Goal: Transaction & Acquisition: Purchase product/service

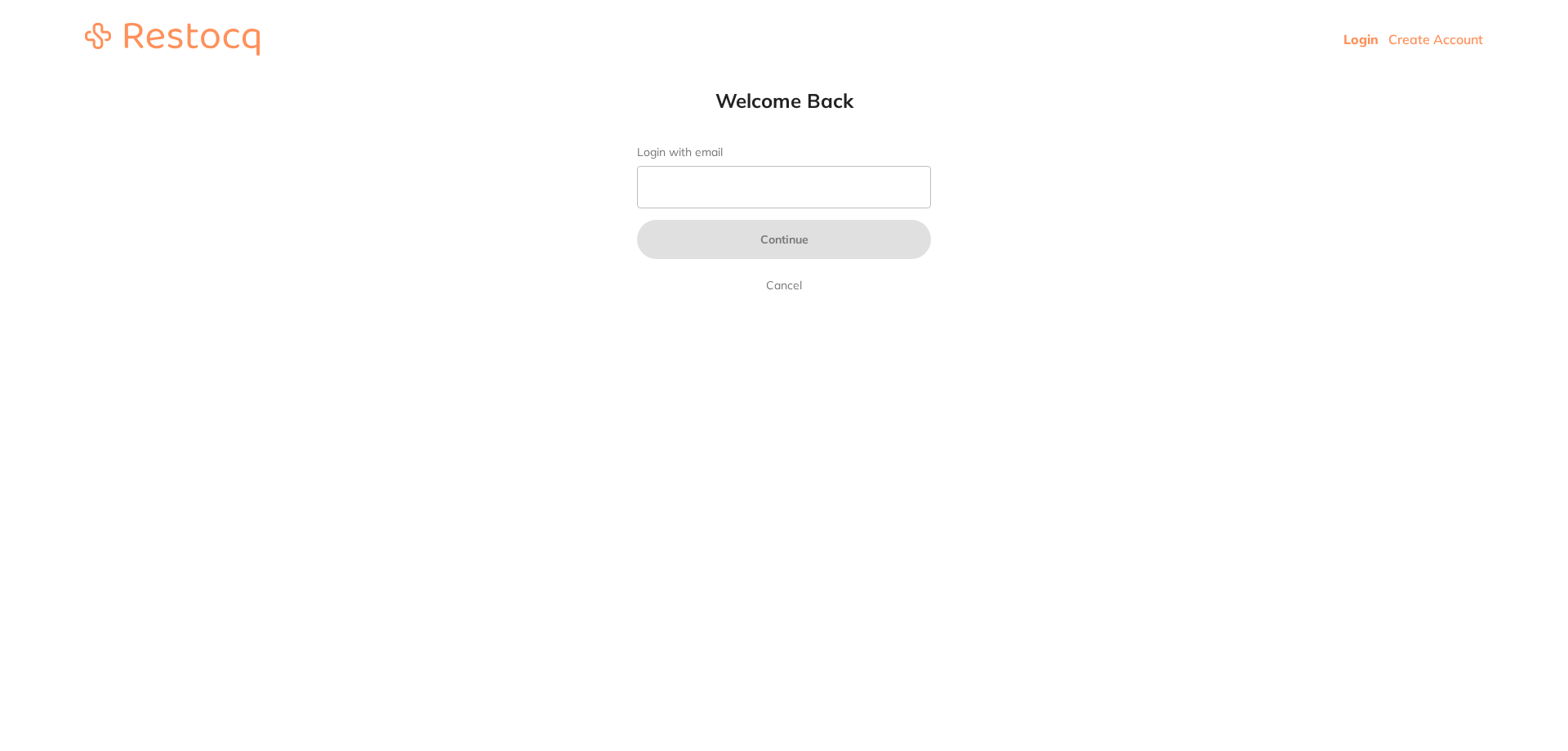
click at [756, 170] on input "Login with email" at bounding box center [784, 187] width 294 height 42
type input "[EMAIL_ADDRESS][DOMAIN_NAME]"
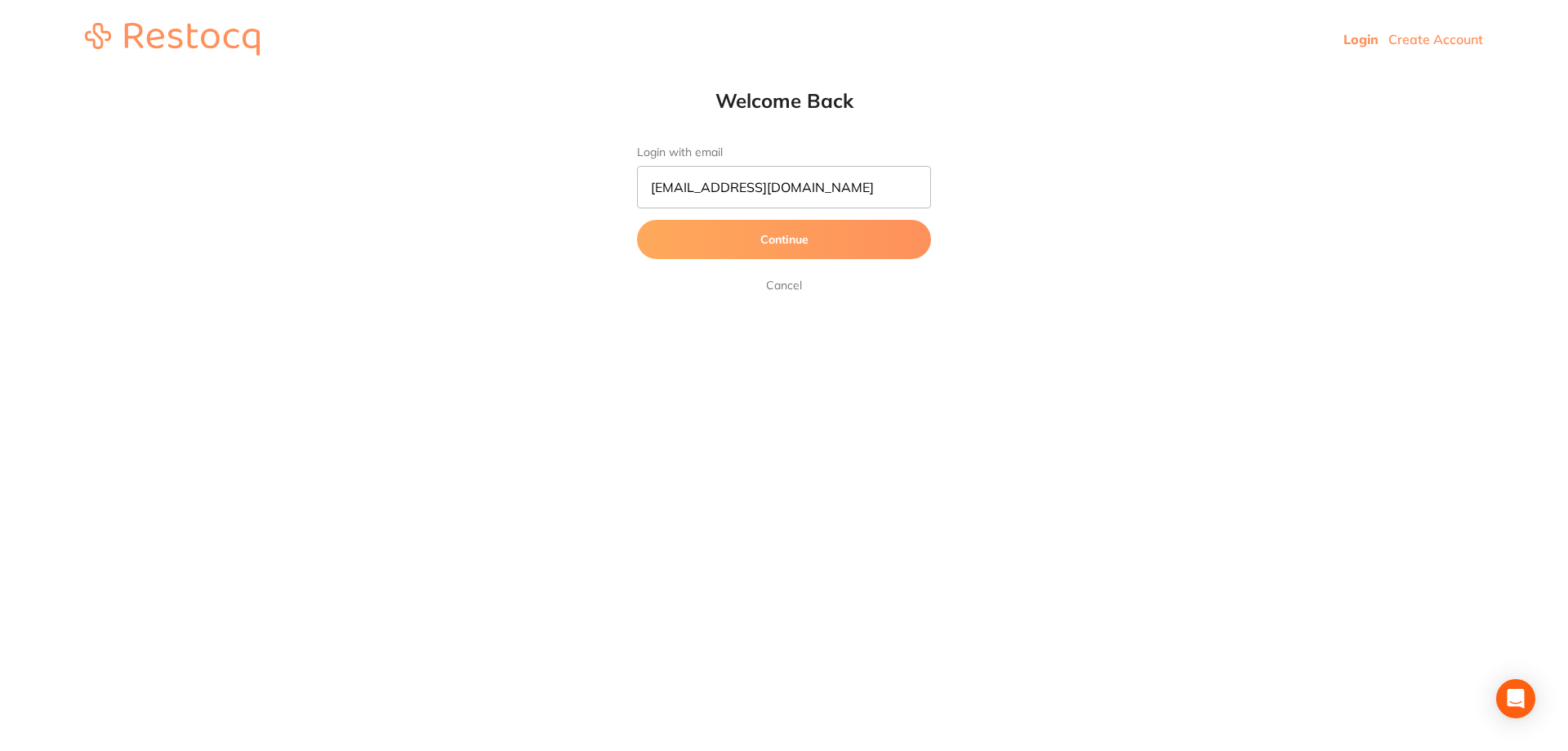
click at [747, 250] on button "Continue" at bounding box center [784, 238] width 294 height 39
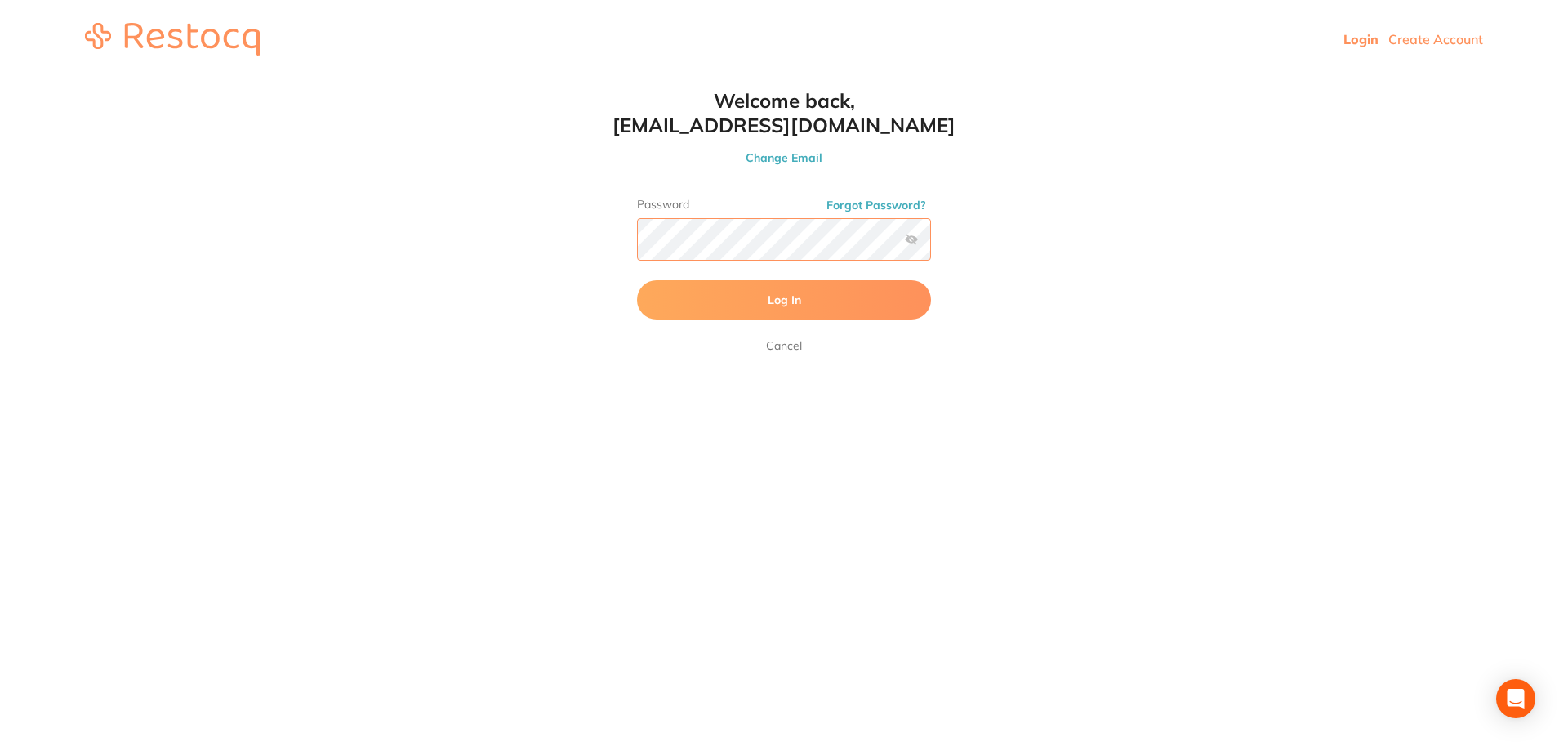
click at [636, 280] on button "Log In" at bounding box center [784, 299] width 294 height 39
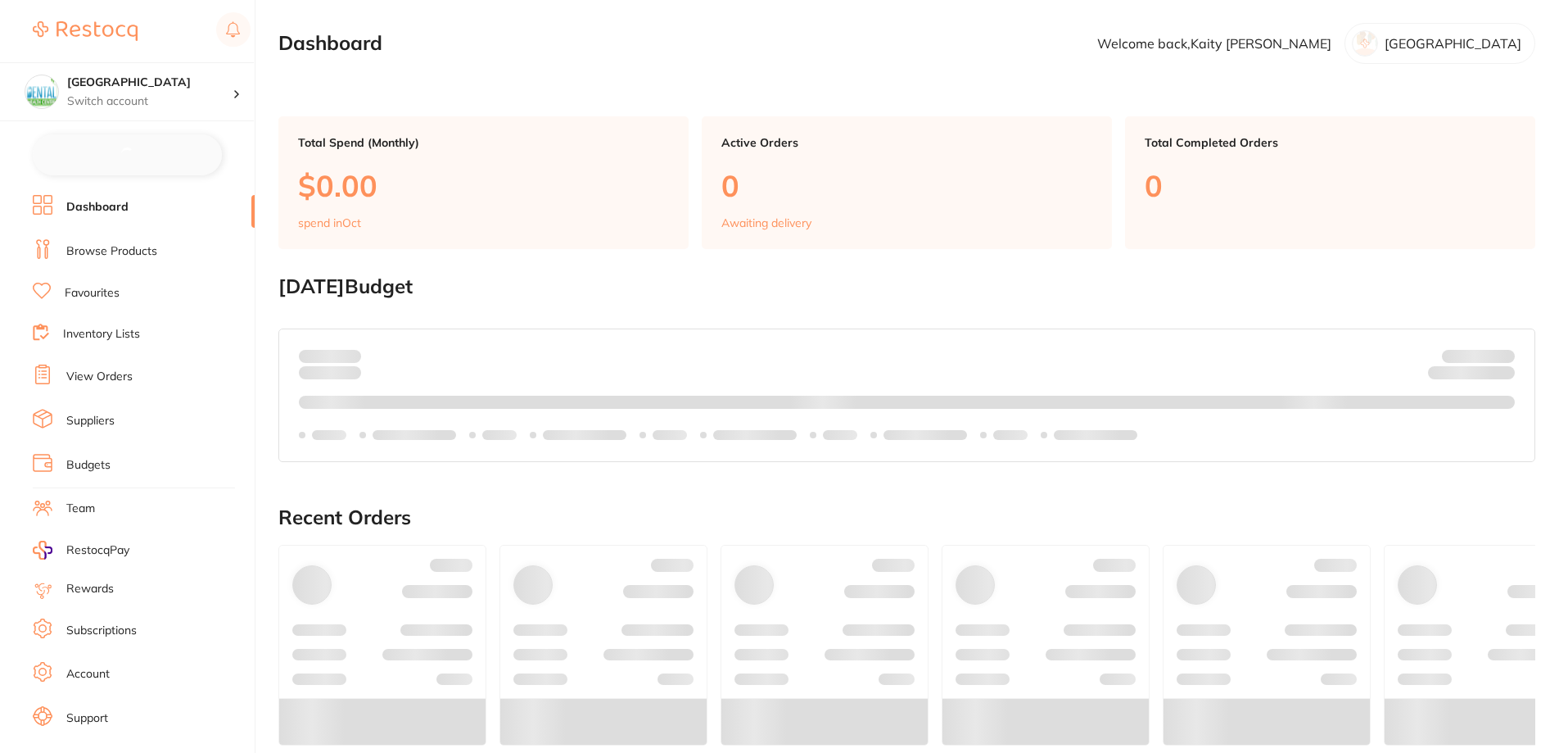
checkbox input "false"
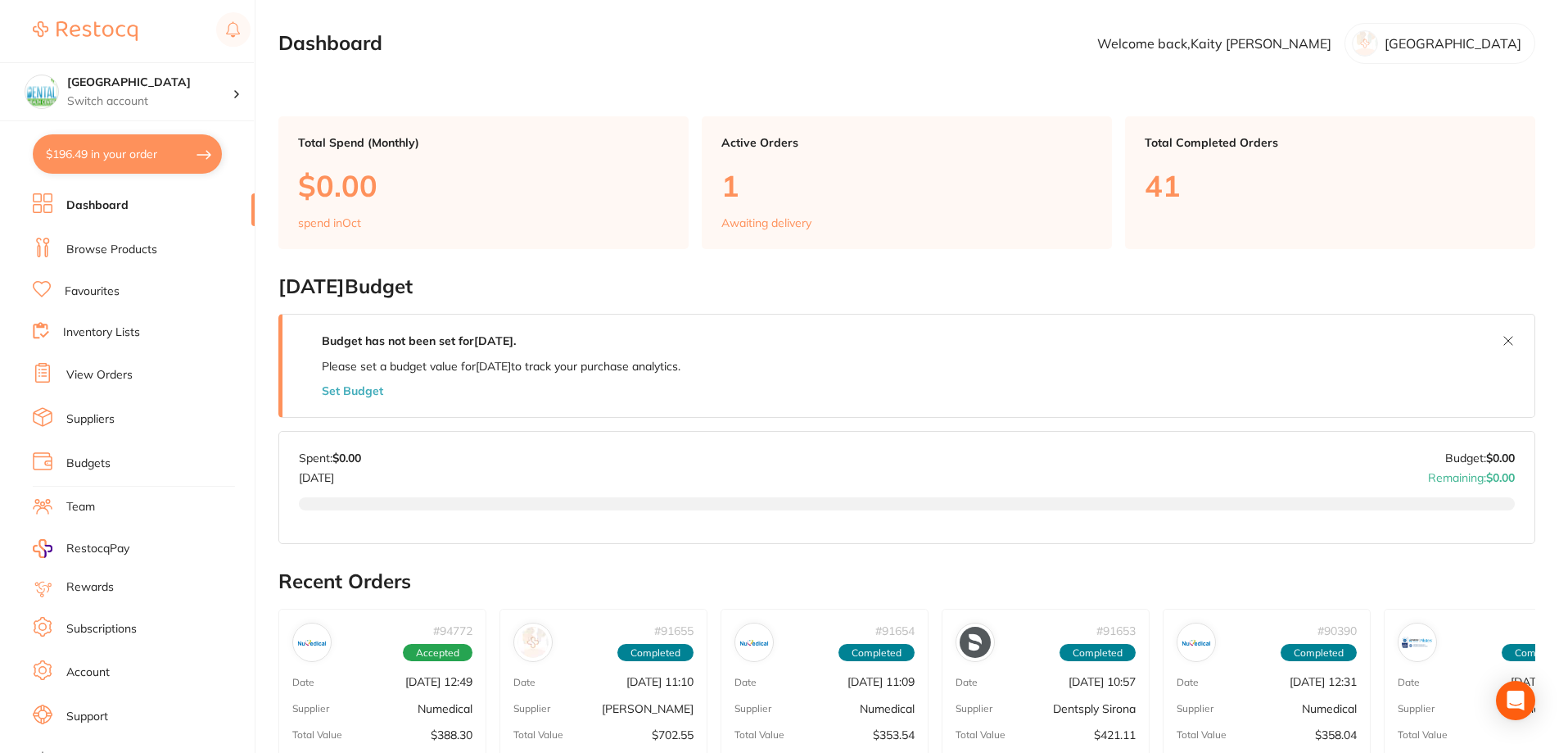
click at [148, 256] on link "Browse Products" at bounding box center [112, 250] width 91 height 16
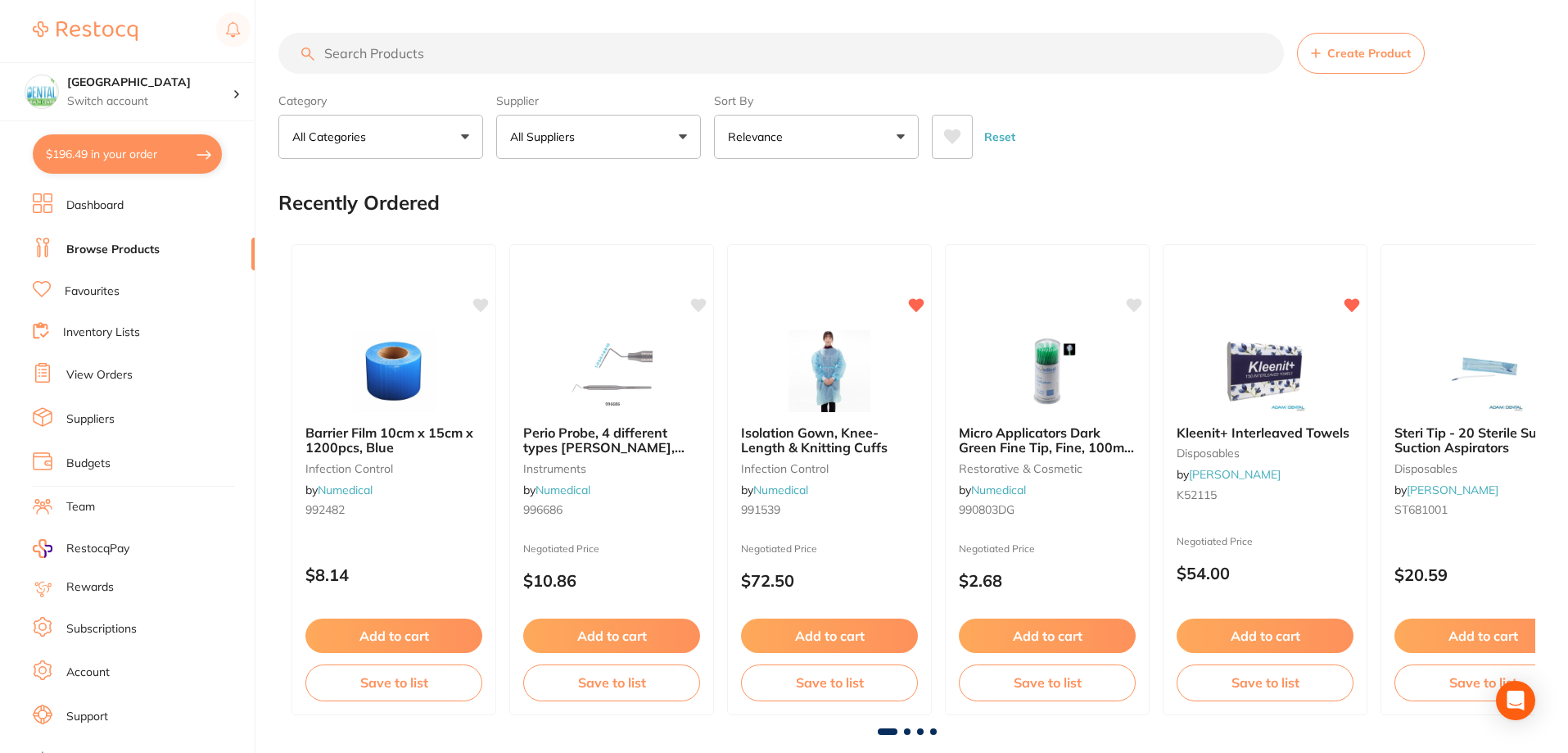
click at [474, 55] on input "search" at bounding box center [781, 53] width 1006 height 40
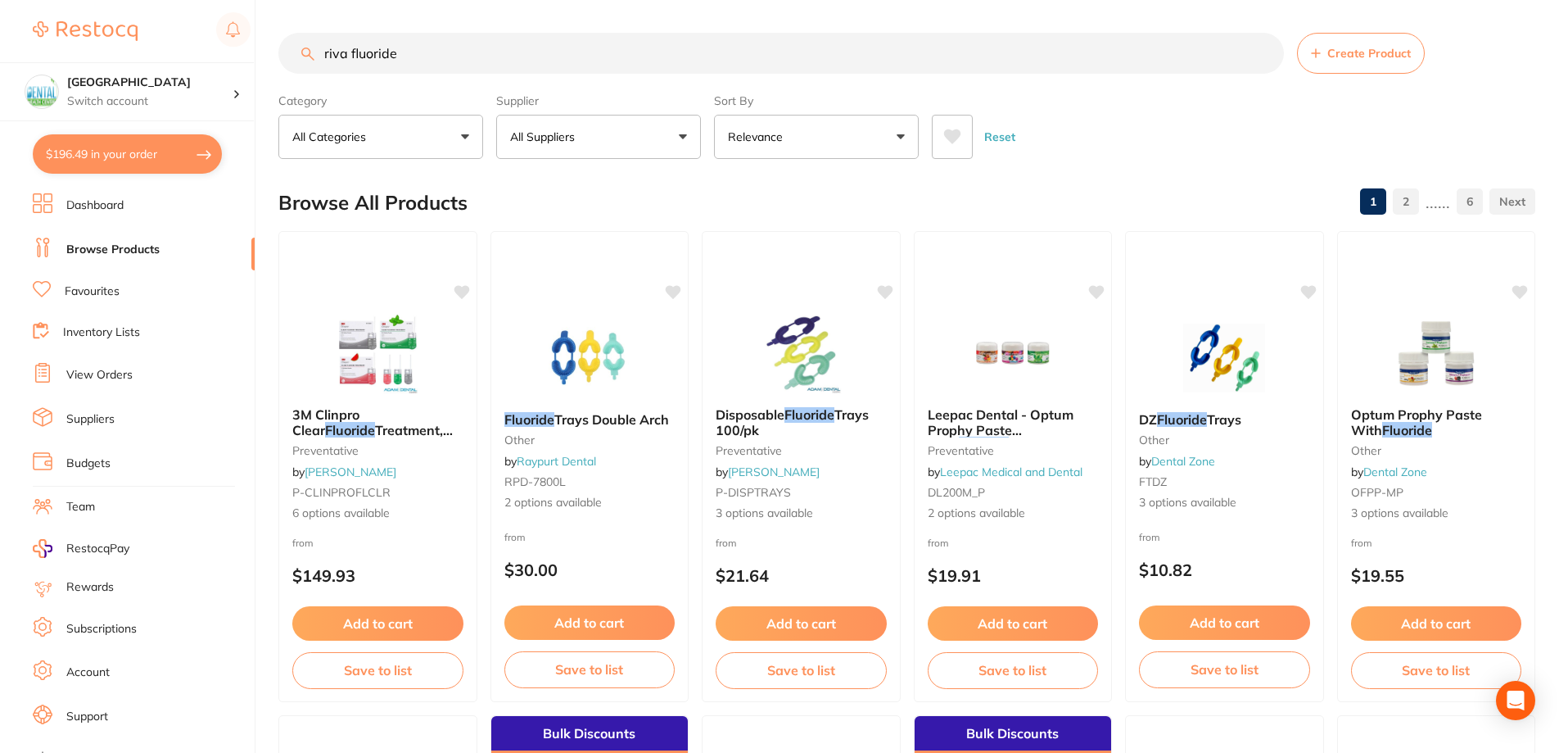
drag, startPoint x: 427, startPoint y: 56, endPoint x: 353, endPoint y: 52, distance: 74.1
click at [353, 52] on input "riva fluoride" at bounding box center [781, 53] width 1006 height 40
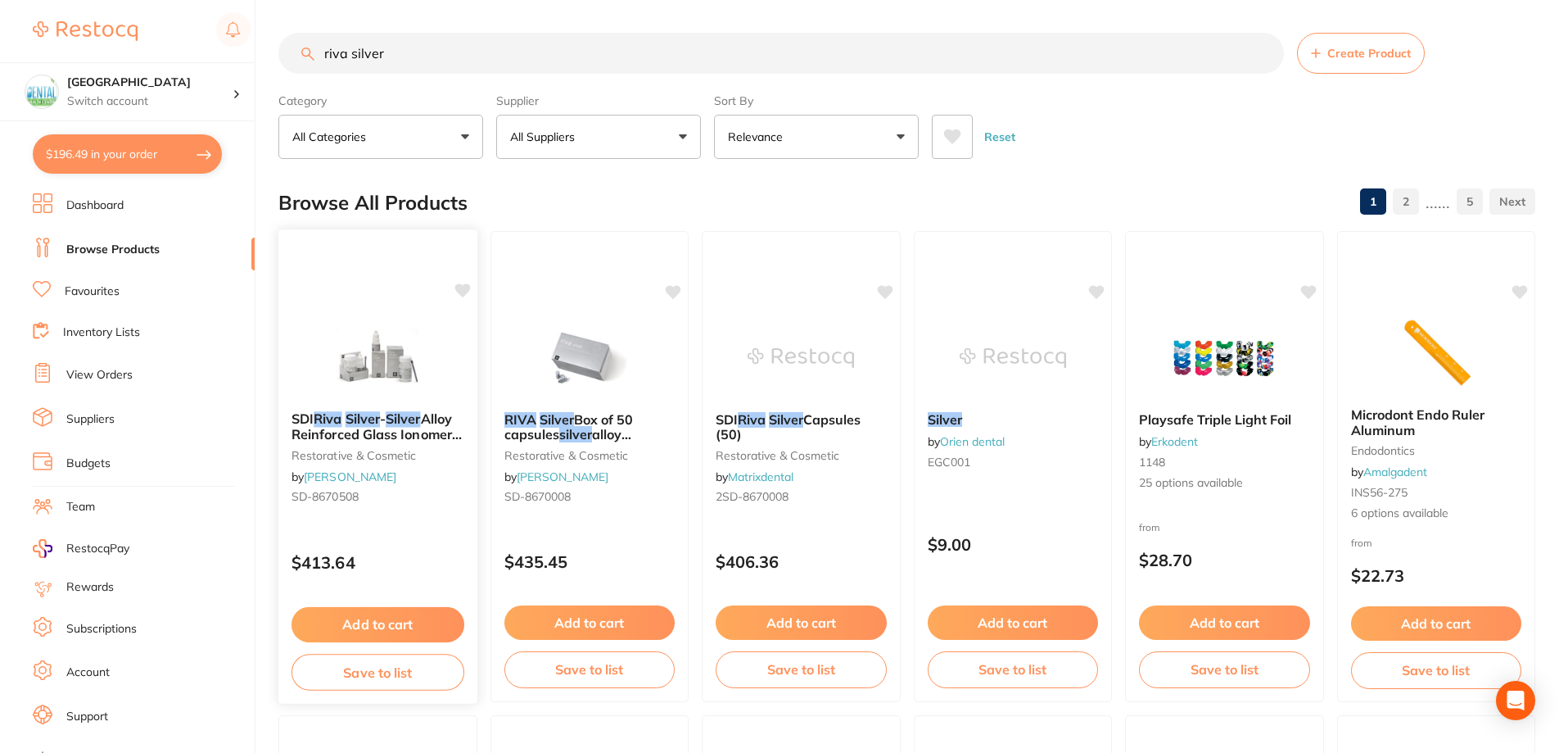
click at [397, 410] on div "SDI Riva Silver - Silver Alloy Reinforced Glass Ionomer - Kit - 32g Powder and …" at bounding box center [378, 461] width 199 height 125
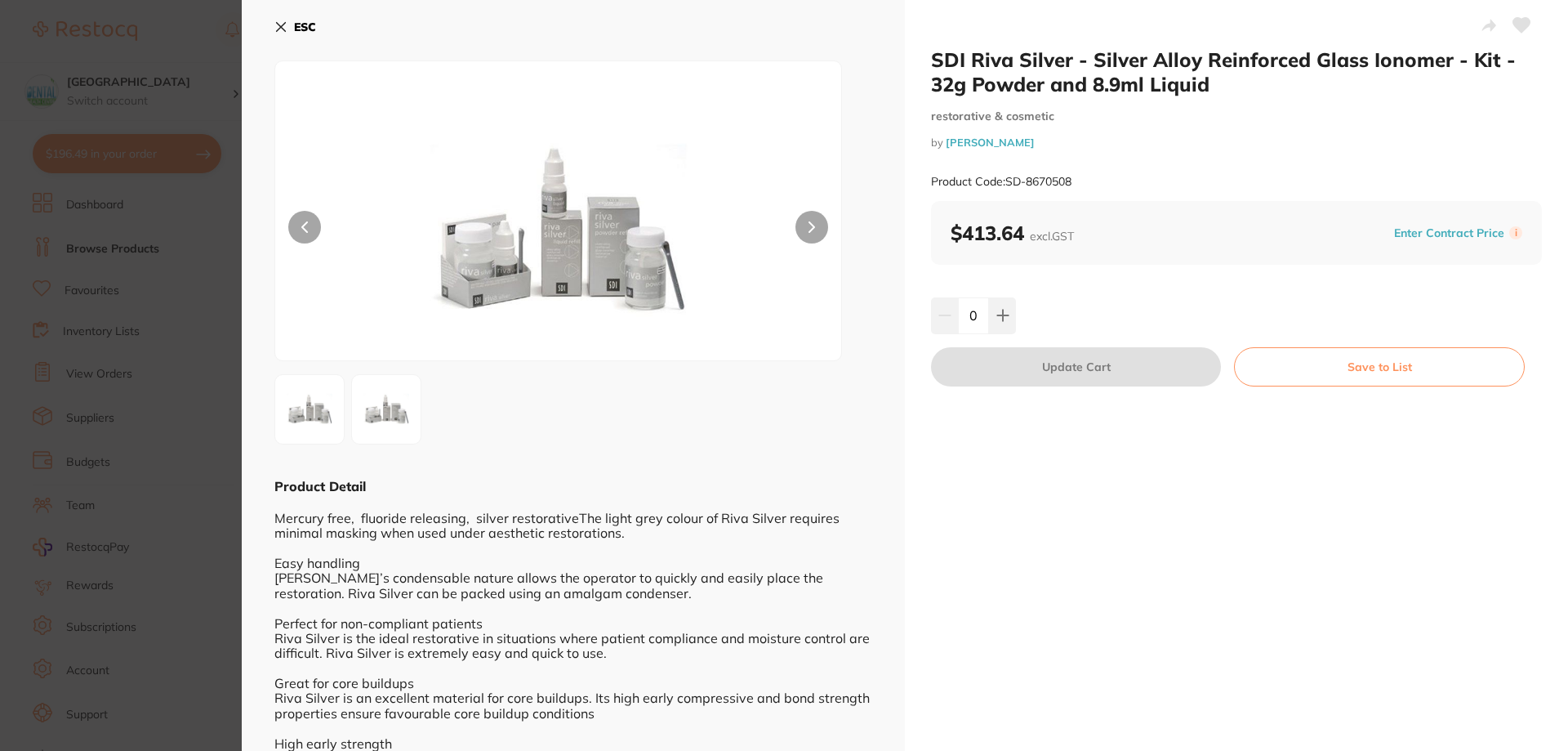
click at [278, 30] on icon at bounding box center [281, 27] width 9 height 9
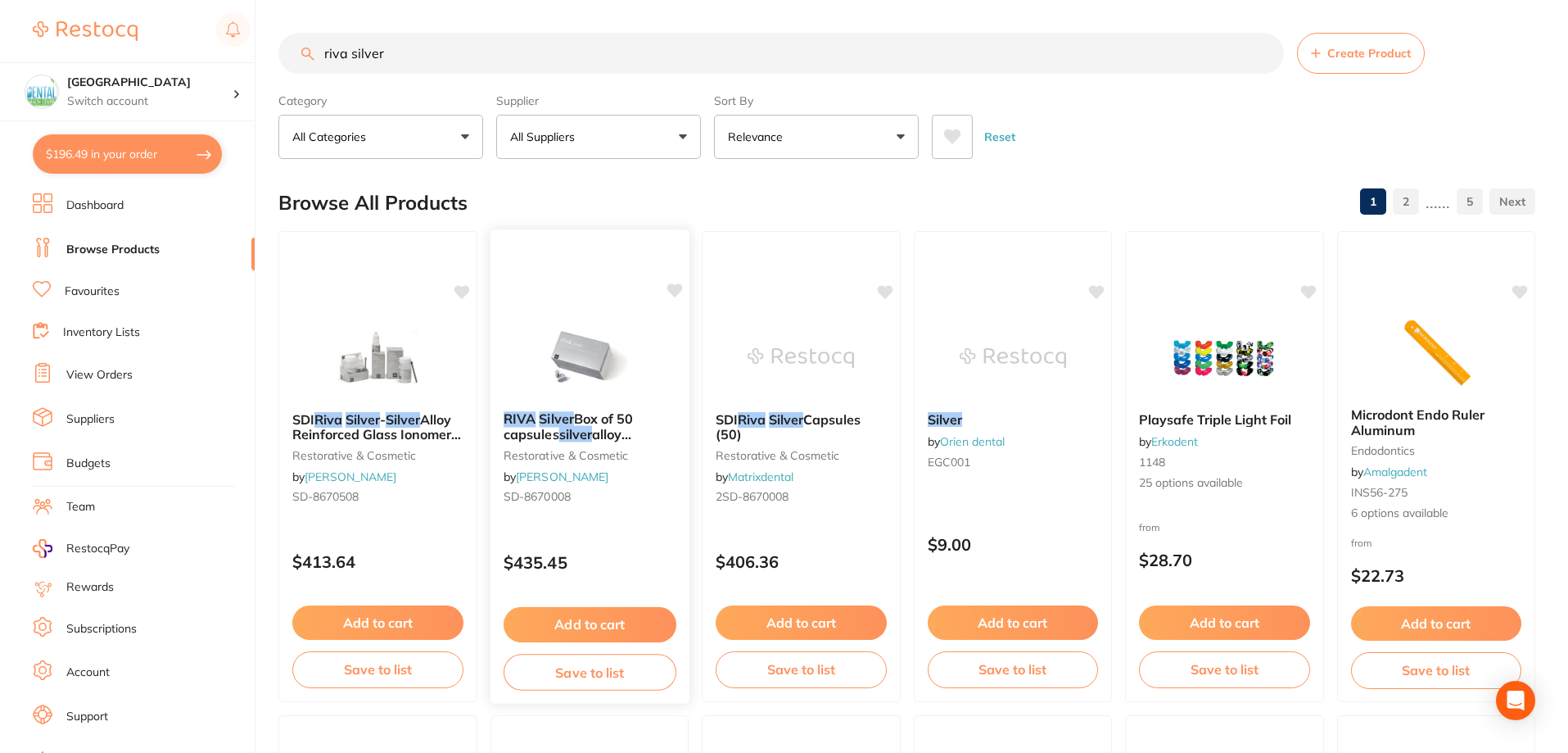
click at [574, 344] on img at bounding box center [588, 357] width 107 height 83
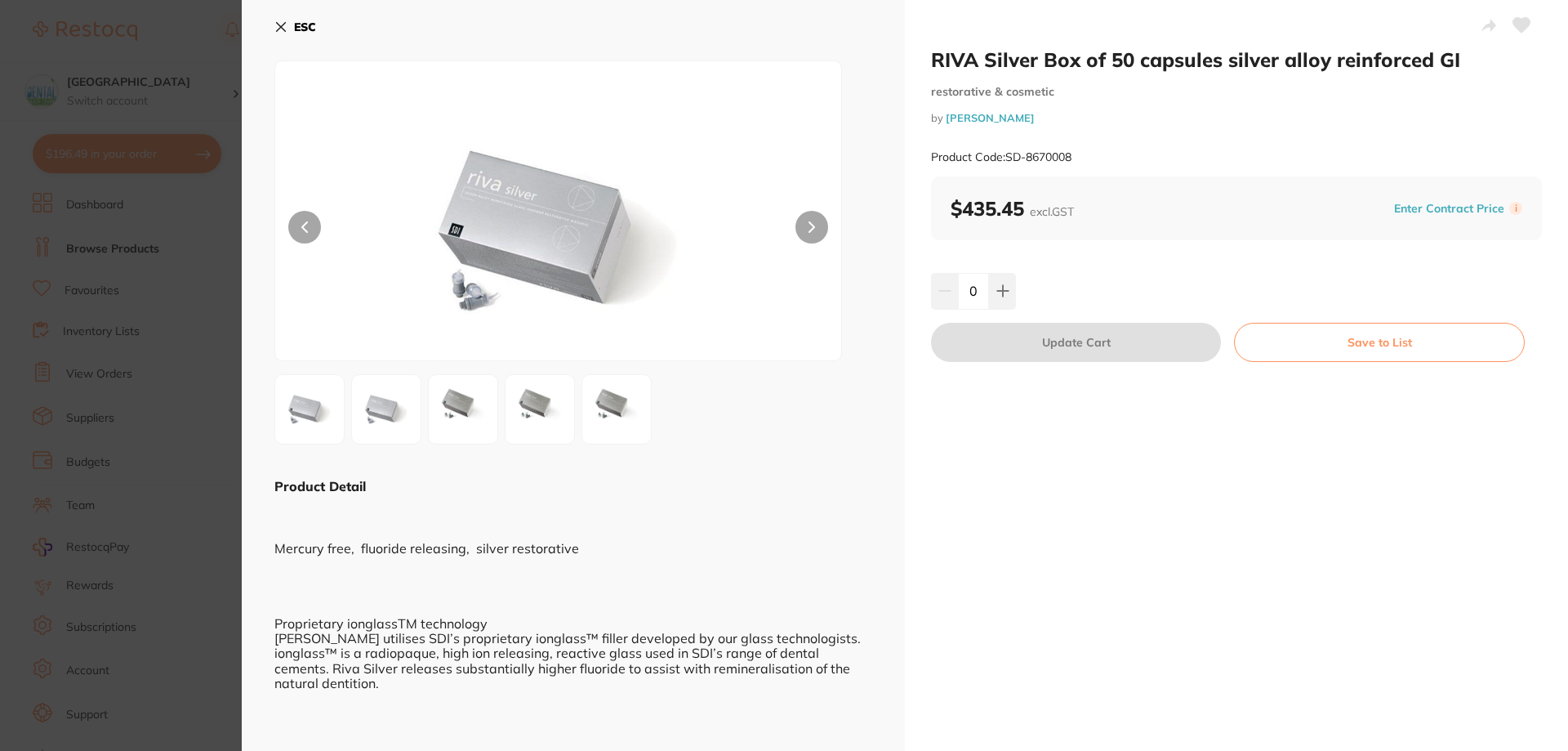
click at [609, 392] on img at bounding box center [616, 409] width 59 height 59
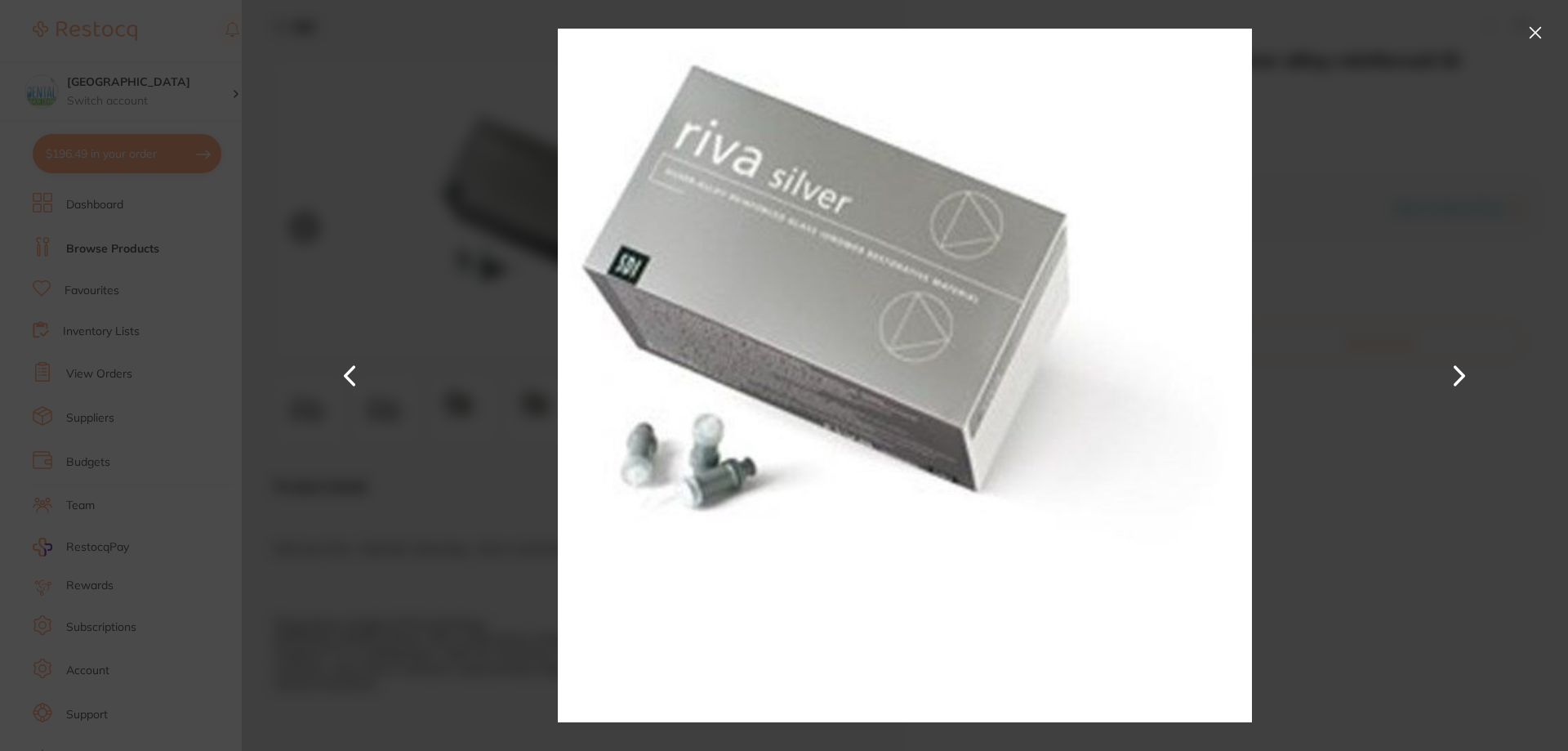
click at [394, 132] on div at bounding box center [904, 375] width 1326 height 751
click at [1540, 30] on button at bounding box center [1534, 32] width 26 height 26
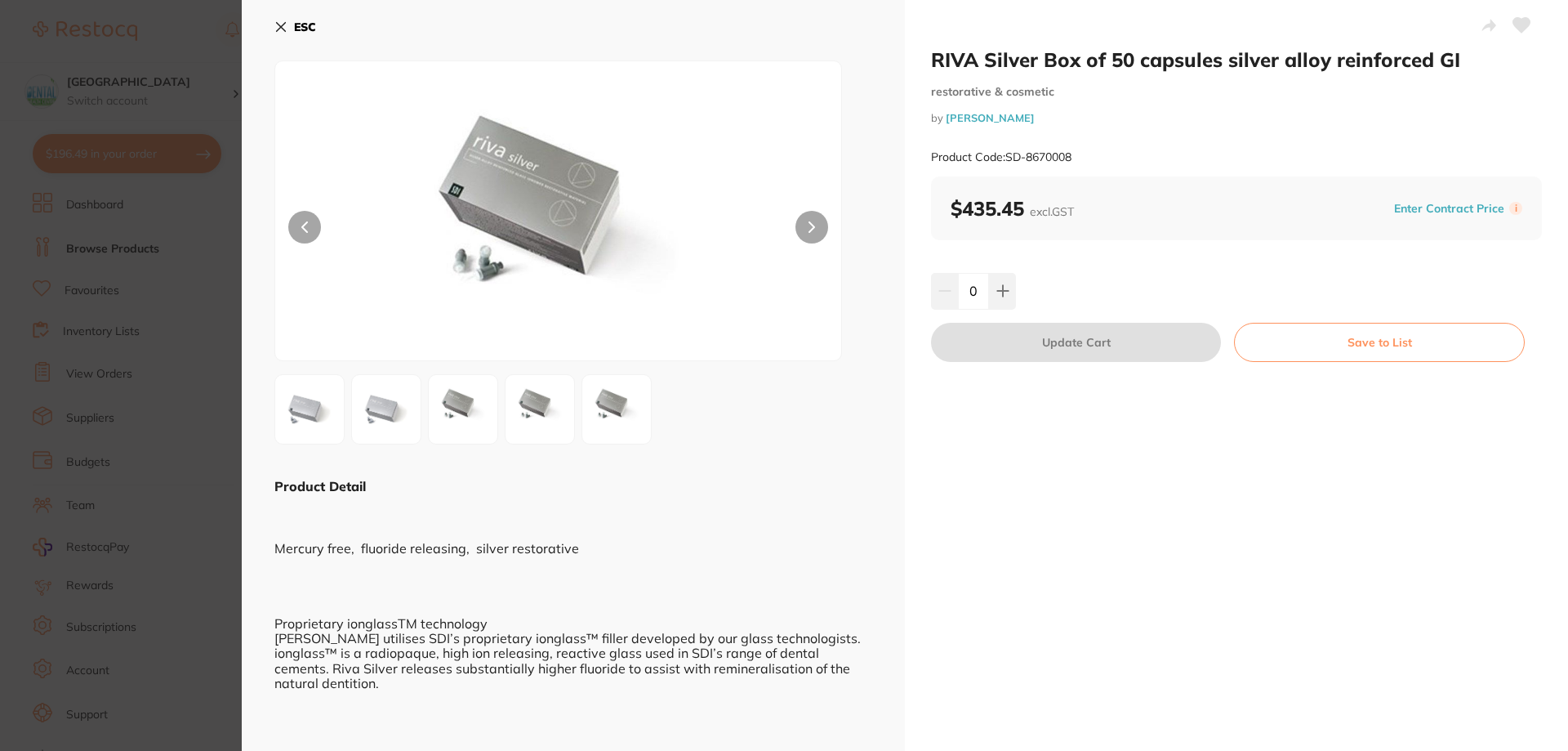
drag, startPoint x: 273, startPoint y: 15, endPoint x: 379, endPoint y: 44, distance: 109.9
click at [273, 16] on div "ESC Product Detail Mercury free, fluoride releasing, silver restorative Proprie…" at bounding box center [573, 427] width 663 height 854
click at [277, 24] on icon at bounding box center [281, 27] width 9 height 9
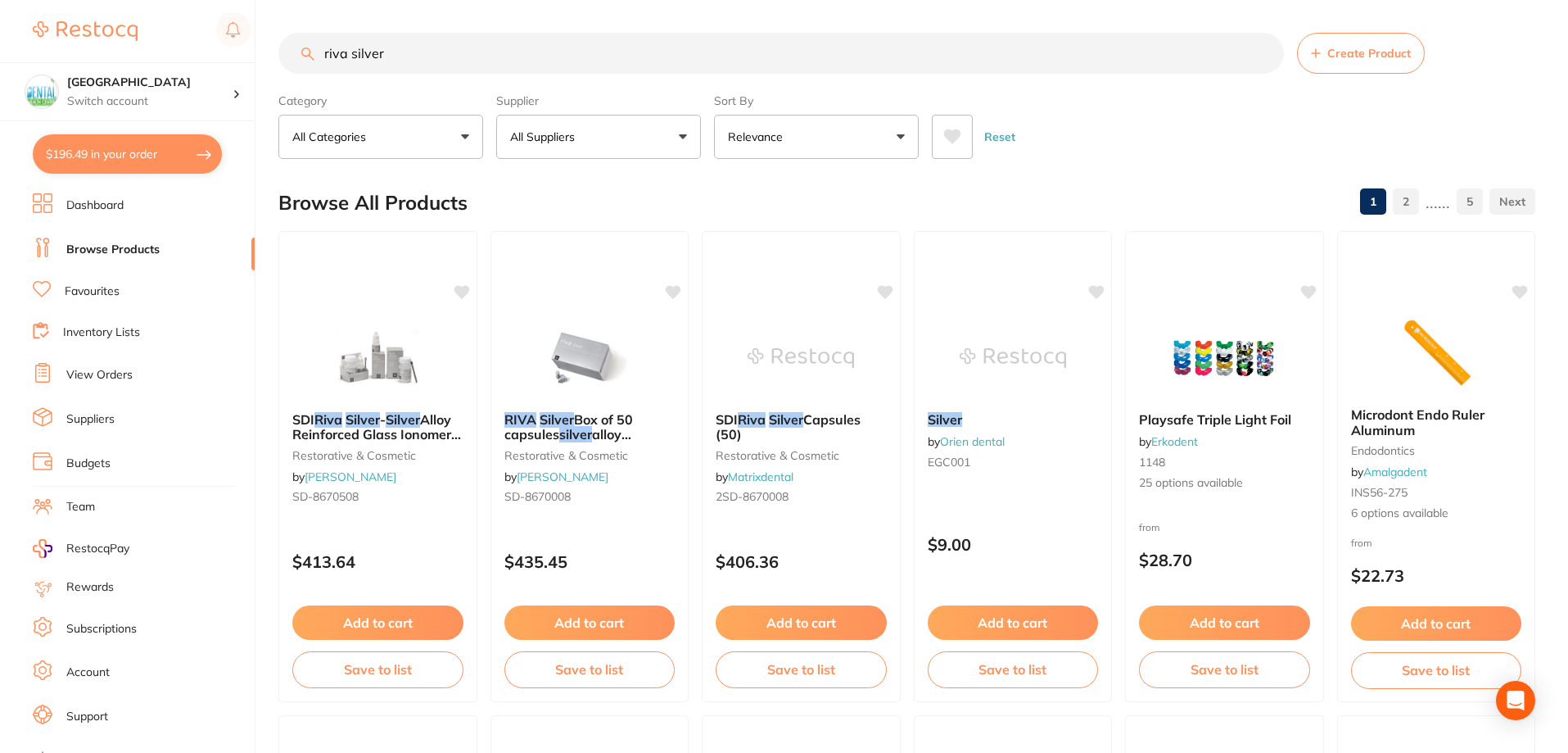
drag, startPoint x: 338, startPoint y: 39, endPoint x: 165, endPoint y: 34, distance: 173.1
click at [166, 34] on div "$196.49 Dental Health Centre Switch account Dental Health Centre $196.49 in you…" at bounding box center [784, 376] width 1568 height 753
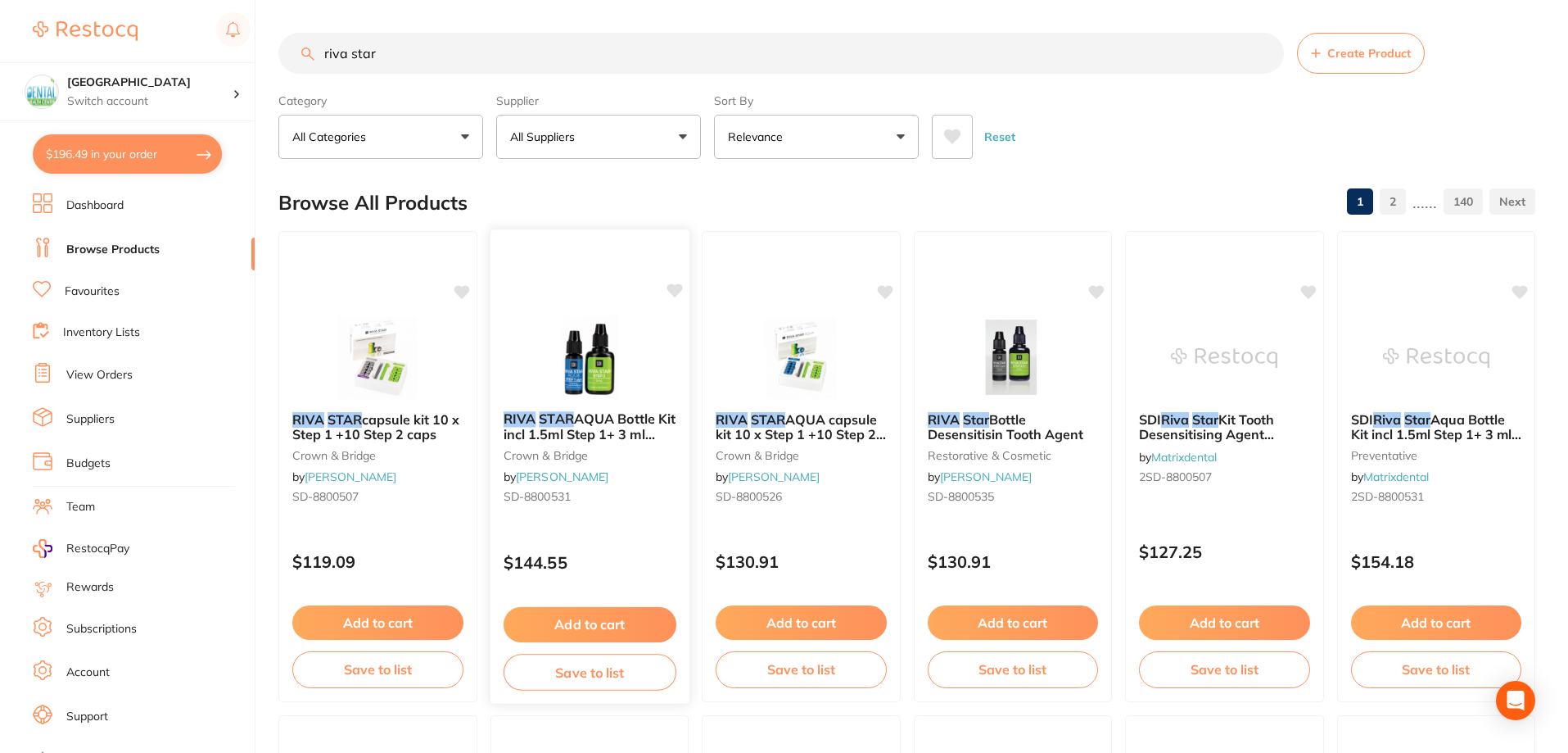
type input "riva star"
click at [641, 467] on div "RIVA STAR AQUA Bottle Kit incl 1.5ml Step 1+ 3 ml Step 2 crown & bridge by [PER…" at bounding box center [589, 461] width 199 height 125
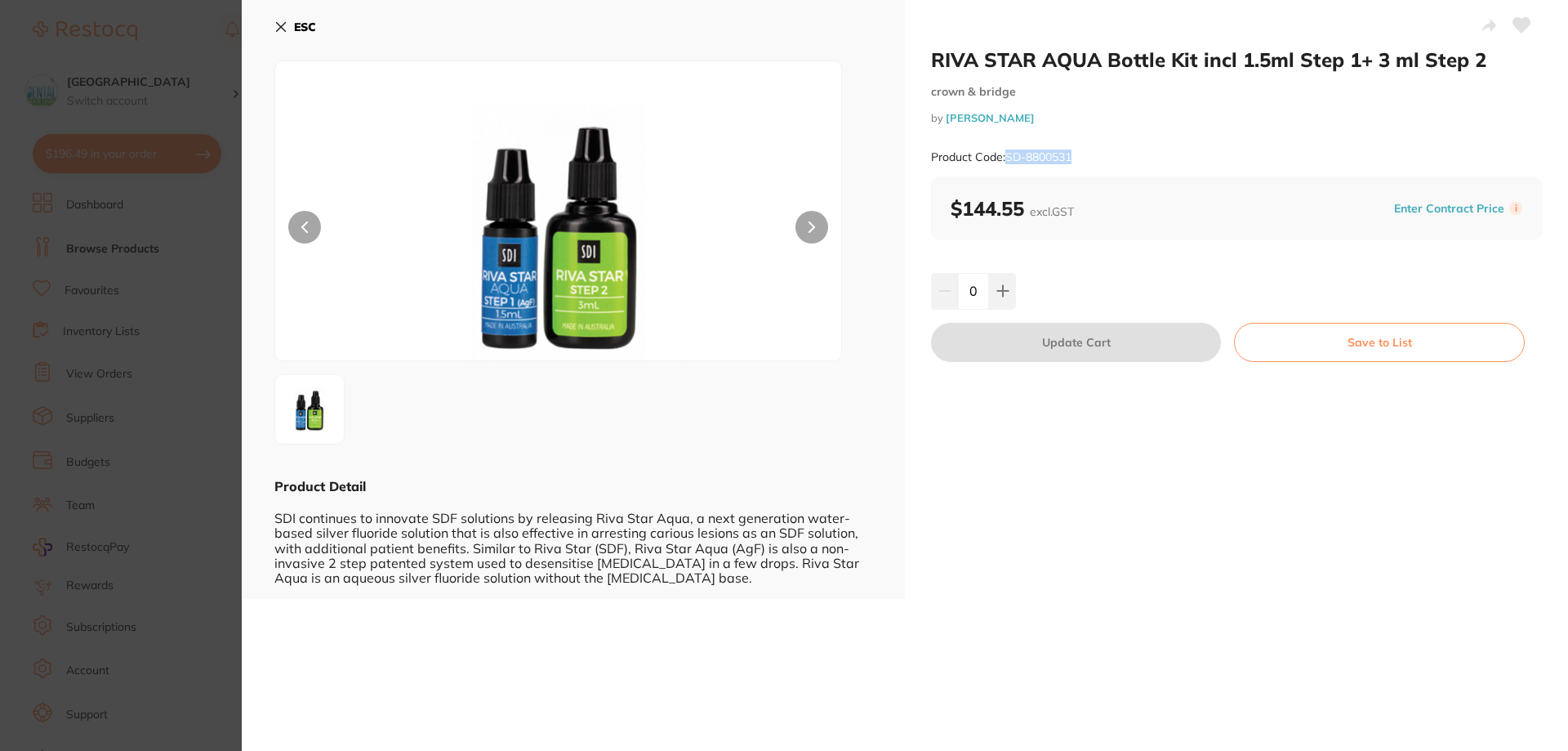
drag, startPoint x: 1089, startPoint y: 159, endPoint x: 1008, endPoint y: 156, distance: 81.1
click at [1008, 156] on div "Product Code: SD-8800531" at bounding box center [1235, 158] width 610 height 40
copy small "SD-8800531"
